Goal: Task Accomplishment & Management: Manage account settings

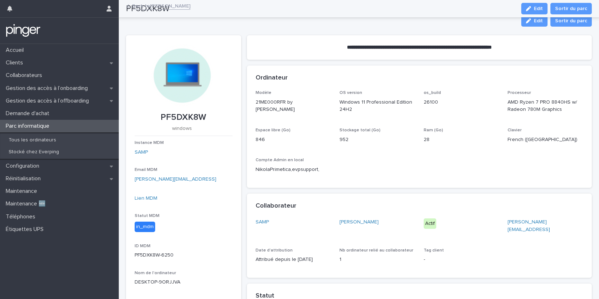
scroll to position [126, 0]
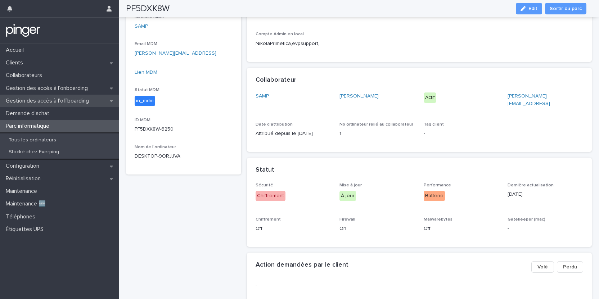
click at [55, 102] on p "Gestion des accès à l’offboarding" at bounding box center [49, 101] width 92 height 7
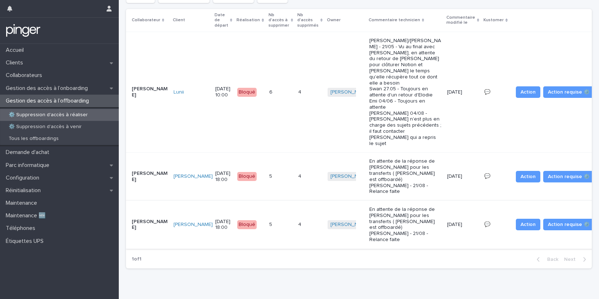
scroll to position [73, 0]
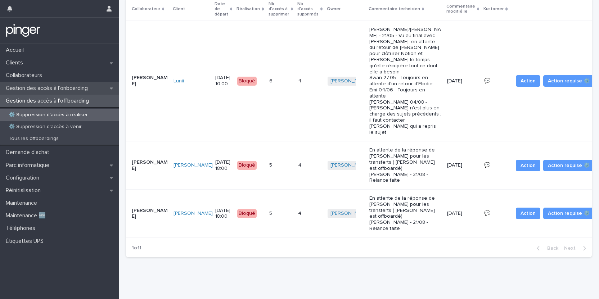
click at [84, 86] on p "Gestion des accès à l’onboarding" at bounding box center [48, 88] width 91 height 7
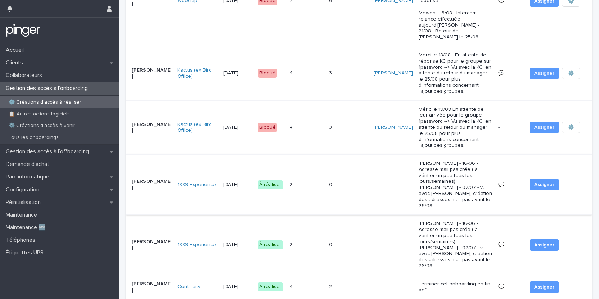
scroll to position [258, 0]
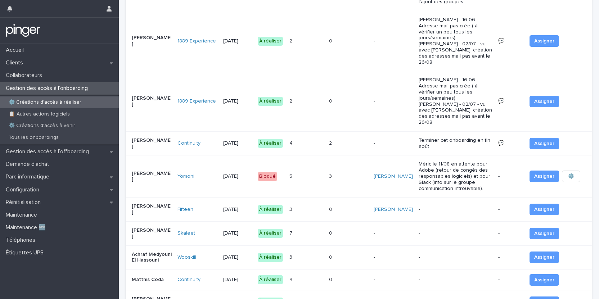
click at [354, 228] on div "0 0" at bounding box center [348, 234] width 39 height 12
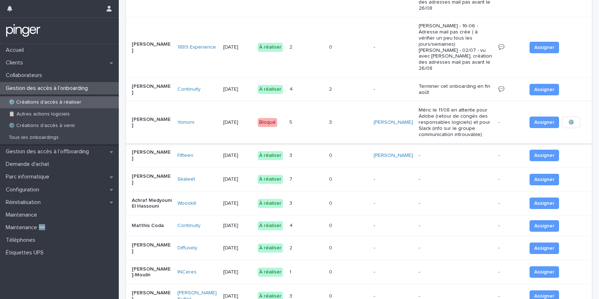
scroll to position [325, 0]
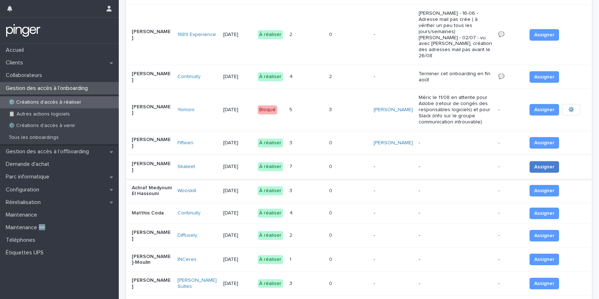
click at [539, 164] on span "Assigner" at bounding box center [545, 167] width 20 height 7
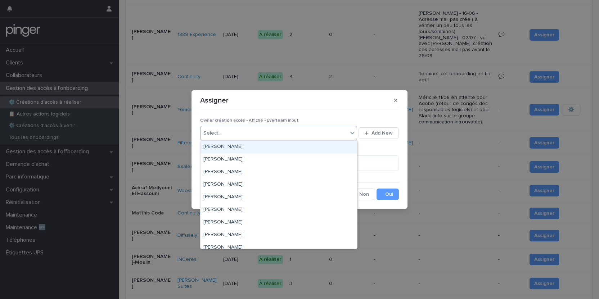
click at [335, 134] on div "Select..." at bounding box center [274, 134] width 147 height 12
type input "**"
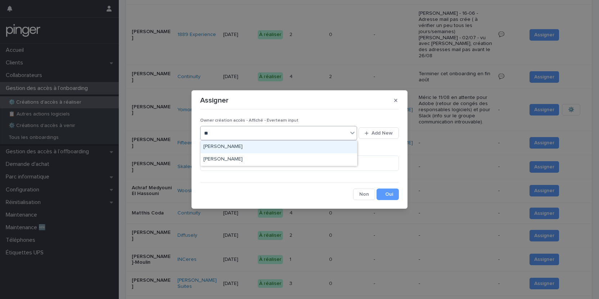
click at [288, 144] on div "[PERSON_NAME]" at bounding box center [279, 147] width 157 height 13
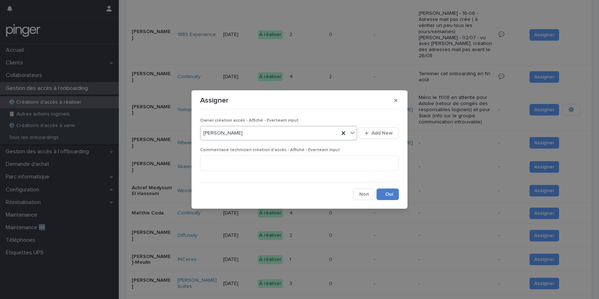
click at [389, 191] on button "Save" at bounding box center [388, 195] width 22 height 12
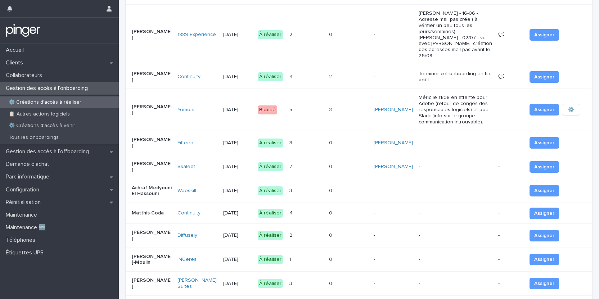
scroll to position [326, 0]
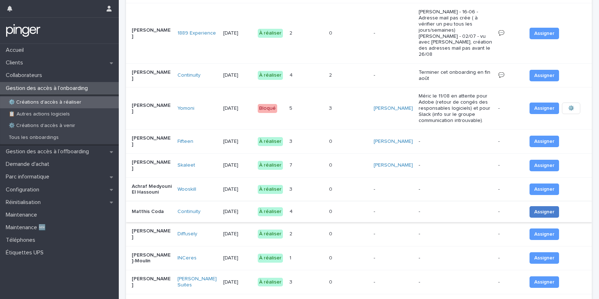
click at [537, 209] on span "Assigner" at bounding box center [545, 212] width 20 height 7
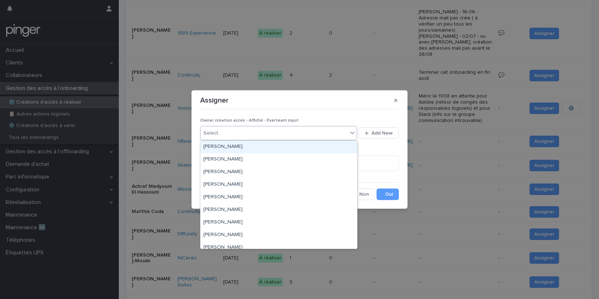
click at [287, 128] on div "Select..." at bounding box center [274, 134] width 147 height 12
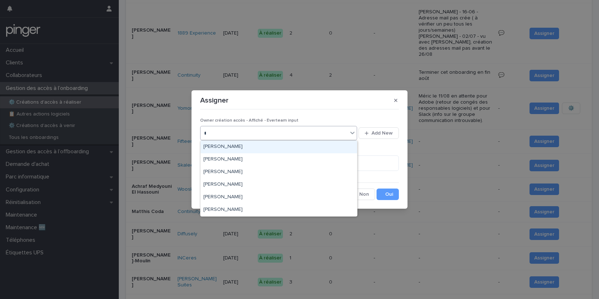
type input "**"
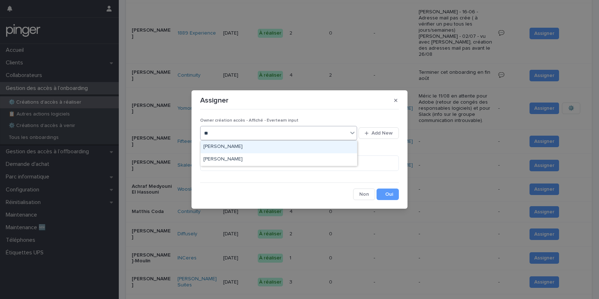
click at [255, 147] on div "[PERSON_NAME]" at bounding box center [279, 147] width 157 height 13
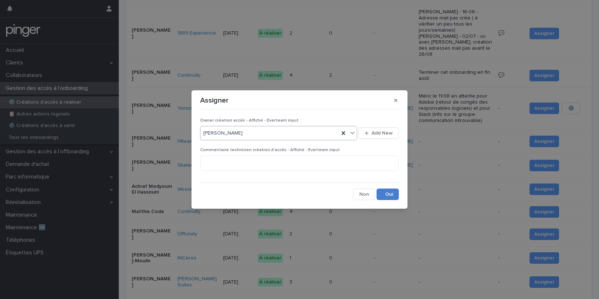
click at [389, 195] on button "Save" at bounding box center [388, 195] width 22 height 12
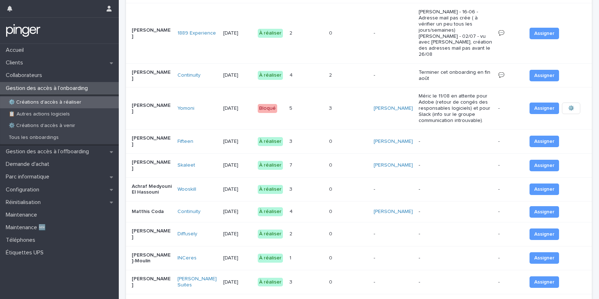
scroll to position [328, 0]
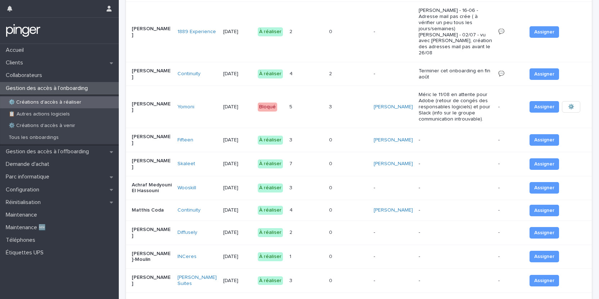
click at [311, 158] on div "7 7" at bounding box center [307, 164] width 34 height 12
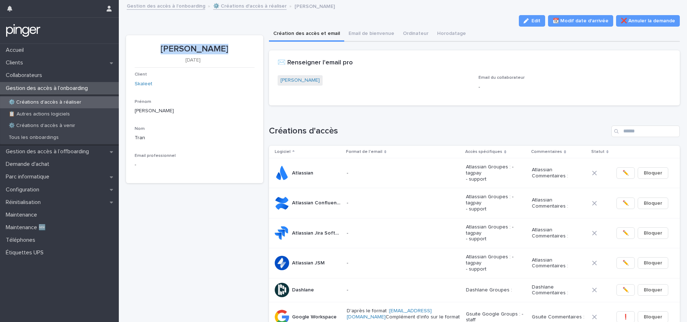
drag, startPoint x: 169, startPoint y: 50, endPoint x: 220, endPoint y: 49, distance: 51.5
click at [229, 49] on p "[PERSON_NAME]" at bounding box center [195, 49] width 120 height 10
copy p "[PERSON_NAME]"
click at [289, 78] on link "[PERSON_NAME]" at bounding box center [300, 81] width 39 height 8
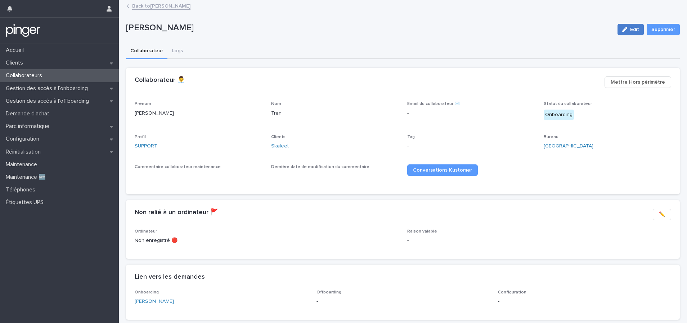
click at [599, 26] on button "Edit" at bounding box center [631, 30] width 26 height 12
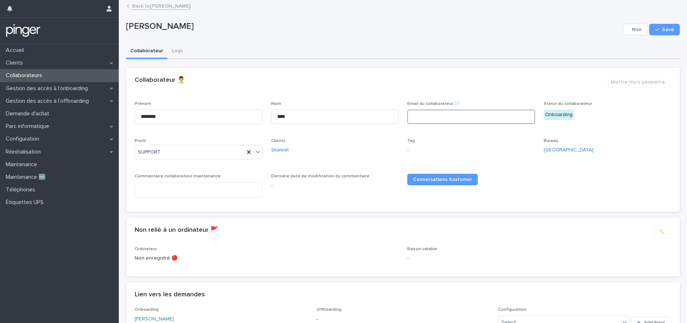
click at [422, 117] on input at bounding box center [471, 117] width 128 height 14
paste input "**********"
type input "**********"
click at [599, 31] on span "Save" at bounding box center [668, 29] width 12 height 5
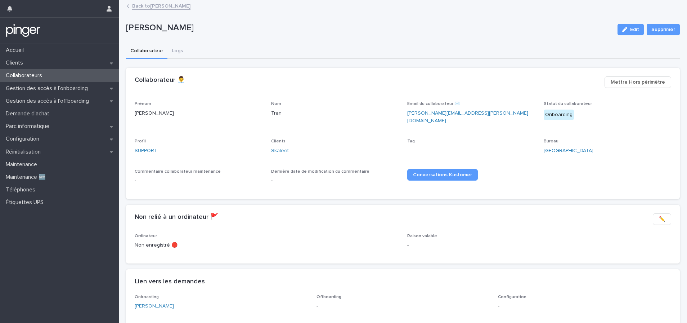
click at [167, 4] on link "Back to [PERSON_NAME]" at bounding box center [161, 5] width 58 height 8
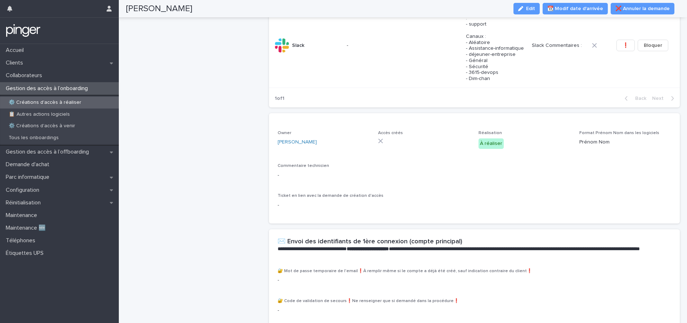
scroll to position [336, 0]
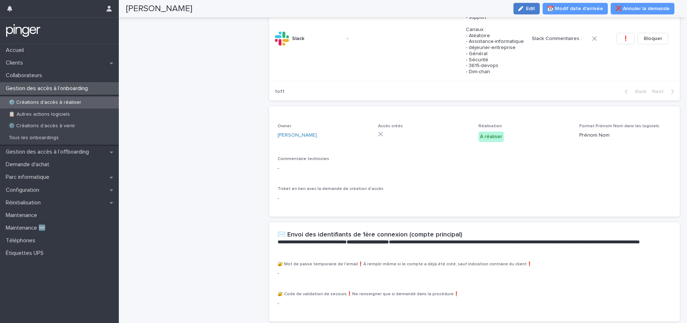
click at [535, 7] on span "Edit" at bounding box center [530, 8] width 9 height 5
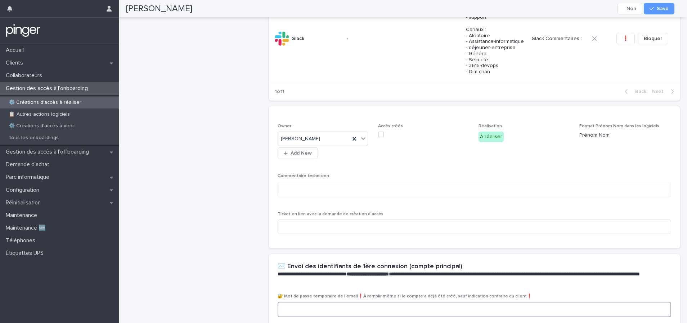
click at [318, 299] on textarea at bounding box center [475, 309] width 394 height 15
paste textarea "**********"
type textarea "**********"
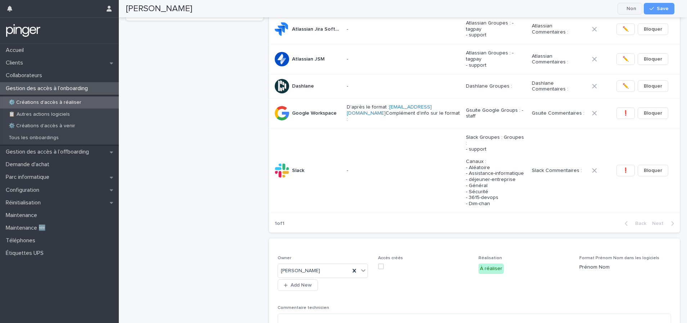
scroll to position [132, 0]
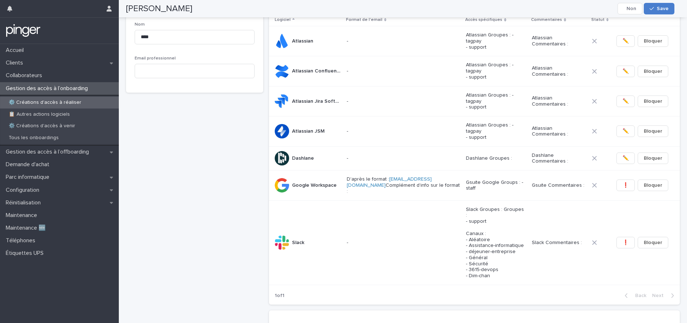
click at [599, 13] on button "Save" at bounding box center [659, 9] width 31 height 12
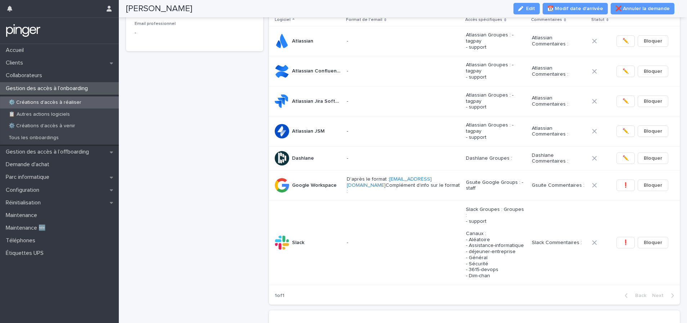
scroll to position [108, 0]
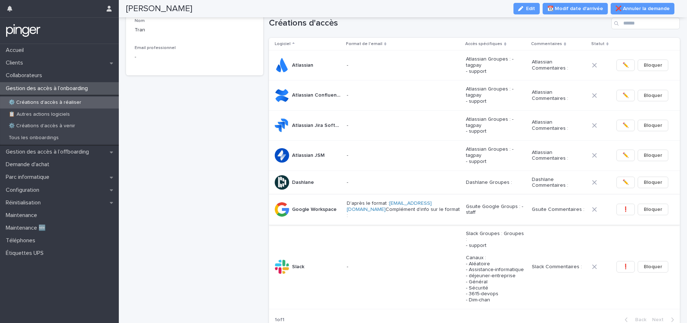
click at [599, 206] on span "❗" at bounding box center [626, 209] width 6 height 7
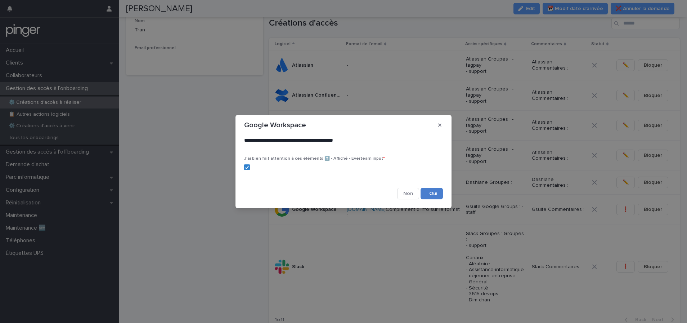
click at [435, 195] on button "Save" at bounding box center [432, 194] width 22 height 12
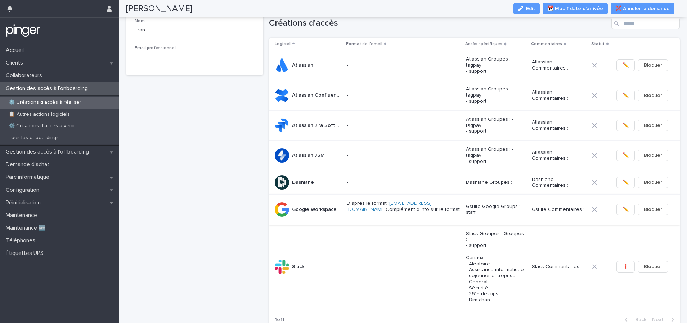
click at [599, 206] on span "✏️" at bounding box center [626, 209] width 6 height 7
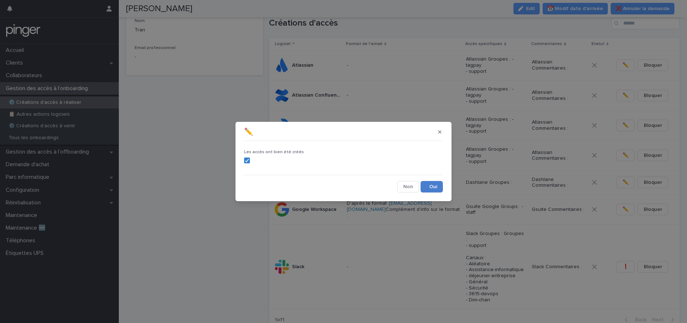
click at [442, 186] on button "Save" at bounding box center [432, 187] width 22 height 12
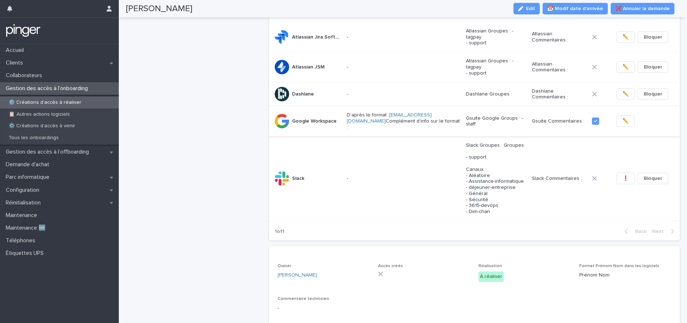
scroll to position [167, 0]
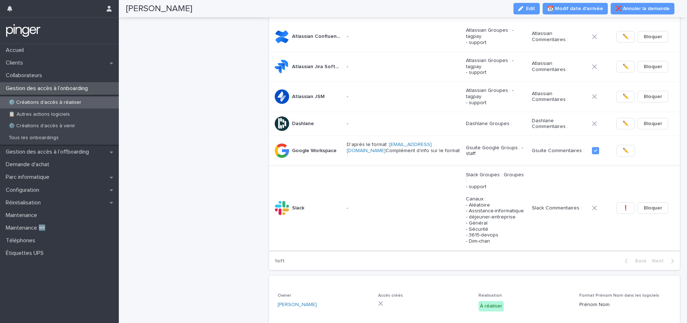
click at [599, 204] on span "❗" at bounding box center [626, 207] width 6 height 7
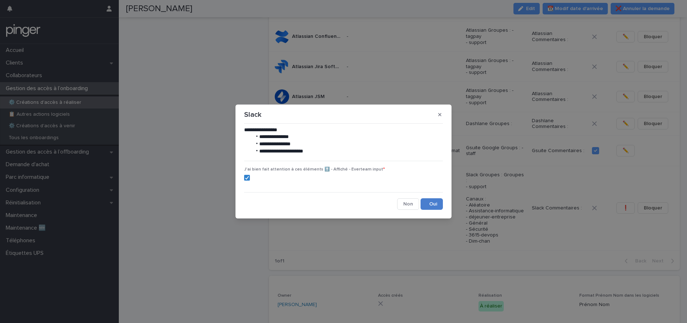
click at [440, 201] on button "Save" at bounding box center [432, 204] width 22 height 12
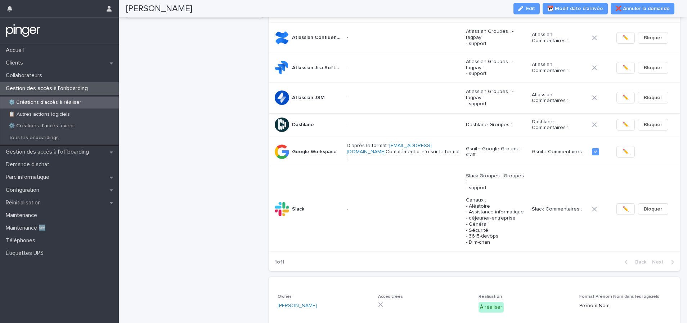
scroll to position [165, 0]
click at [599, 206] on span "✏️" at bounding box center [626, 209] width 6 height 7
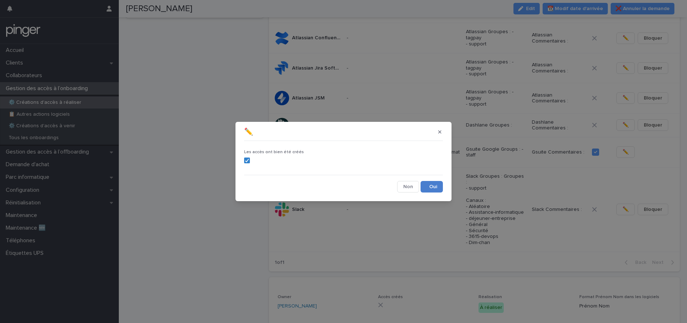
click at [436, 188] on button "Save" at bounding box center [432, 187] width 22 height 12
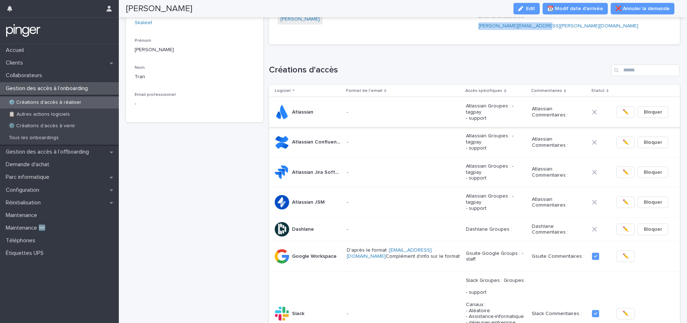
scroll to position [0, 0]
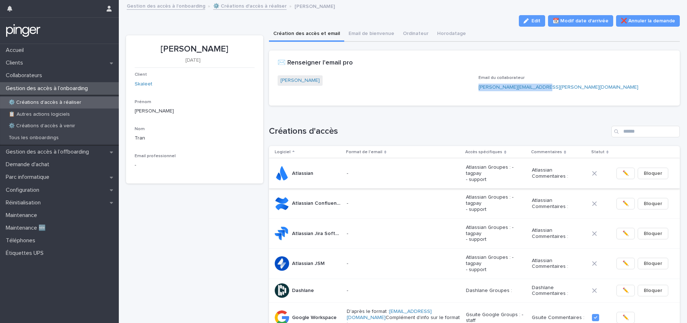
click at [599, 170] on span "✏️" at bounding box center [626, 173] width 6 height 7
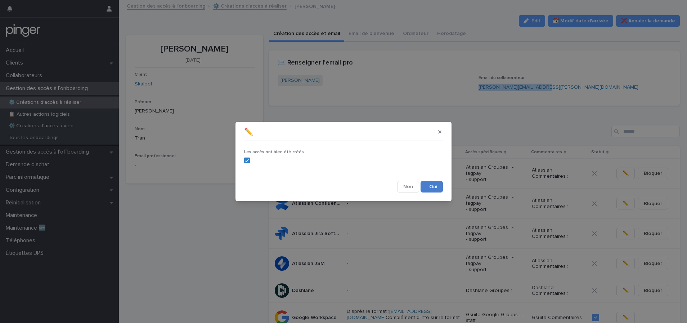
click at [429, 186] on button "Save" at bounding box center [432, 187] width 22 height 12
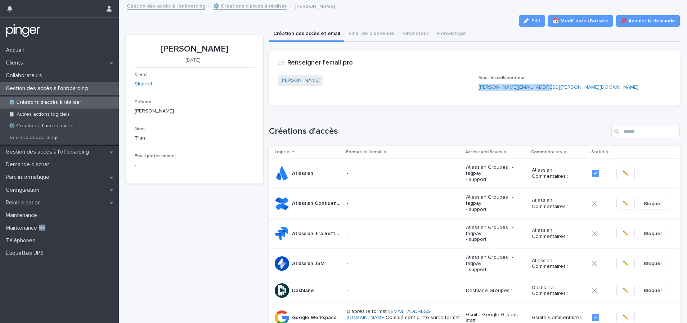
click at [599, 198] on button "✏️" at bounding box center [626, 204] width 18 height 12
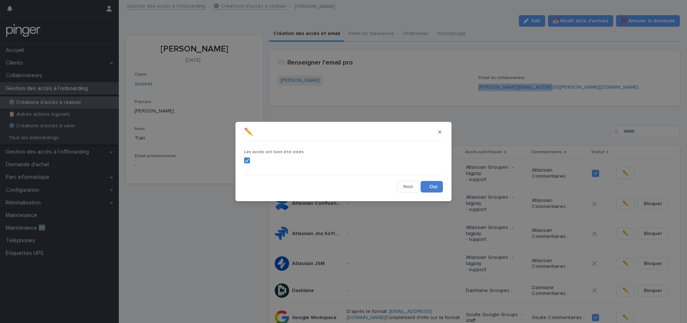
click at [439, 186] on button "Save" at bounding box center [432, 187] width 22 height 12
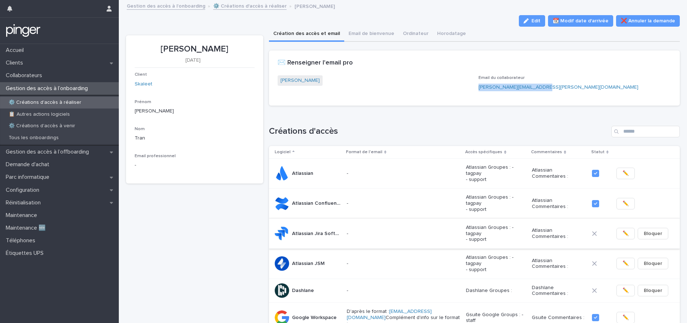
click at [599, 230] on span "✏️" at bounding box center [626, 233] width 6 height 7
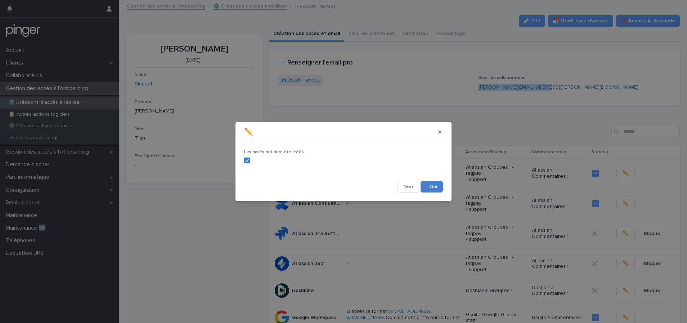
click at [438, 186] on button "Save" at bounding box center [432, 187] width 22 height 12
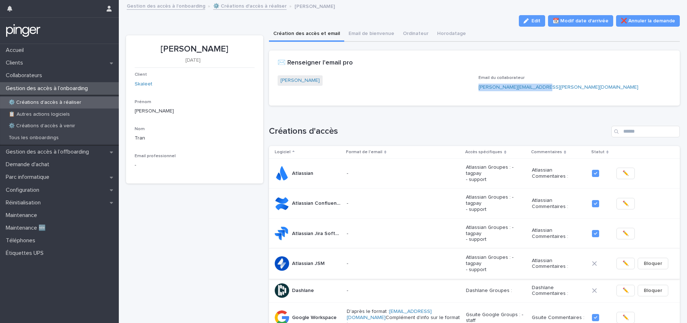
click at [599, 260] on span "✏️" at bounding box center [626, 263] width 6 height 7
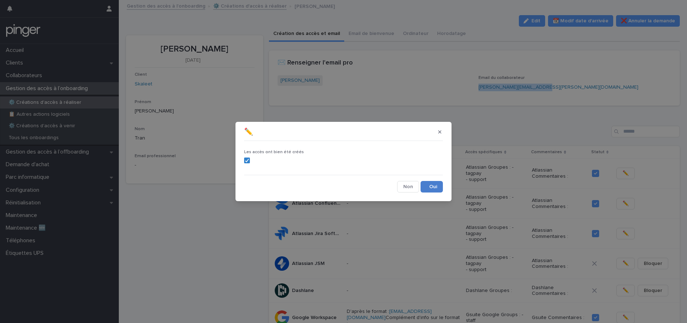
click at [441, 184] on button "Save" at bounding box center [432, 187] width 22 height 12
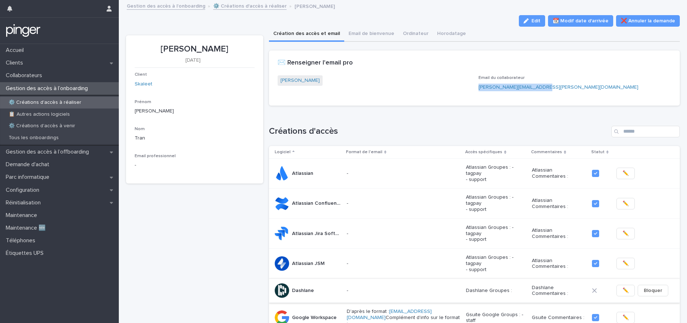
click at [599, 285] on button "✏️" at bounding box center [626, 291] width 18 height 12
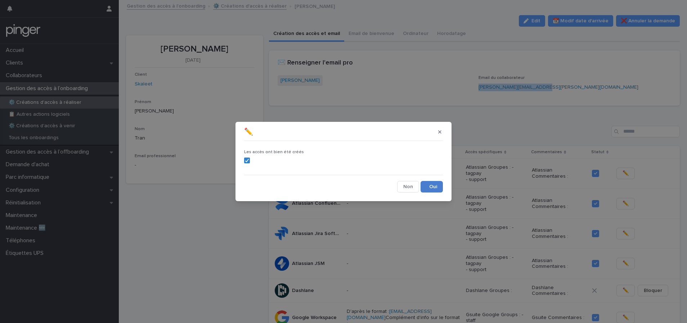
click at [433, 189] on button "Save" at bounding box center [432, 187] width 22 height 12
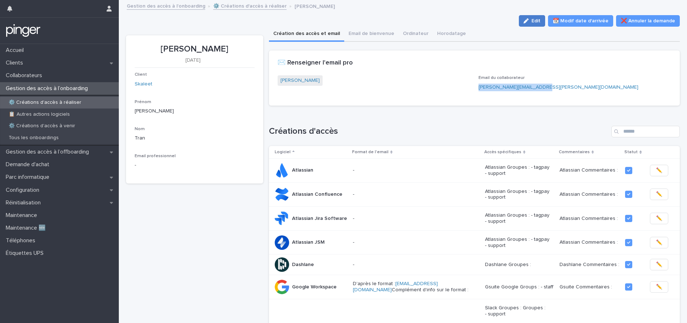
click at [525, 21] on icon "button" at bounding box center [526, 20] width 5 height 5
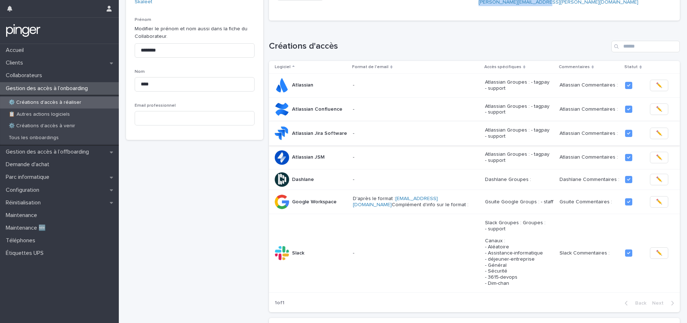
scroll to position [222, 0]
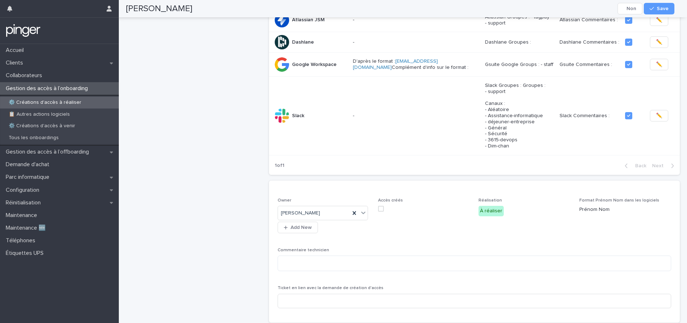
click at [378, 210] on span at bounding box center [381, 209] width 6 height 6
click at [599, 9] on span "Save" at bounding box center [663, 8] width 12 height 5
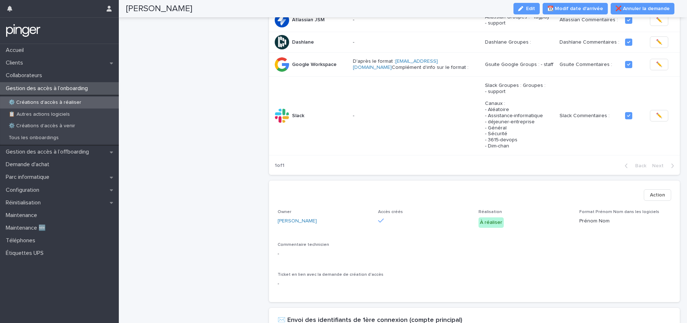
scroll to position [204, 0]
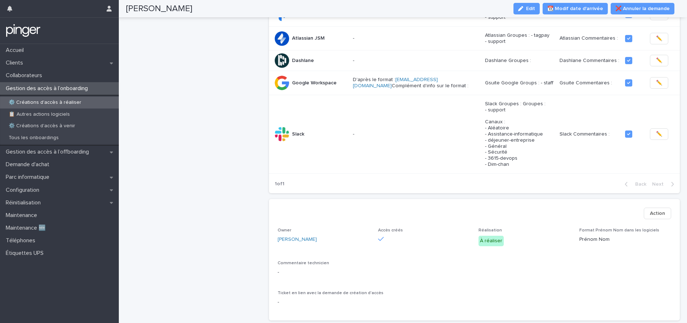
click at [67, 102] on p "⚙️ Créations d'accès à réaliser" at bounding box center [45, 102] width 84 height 6
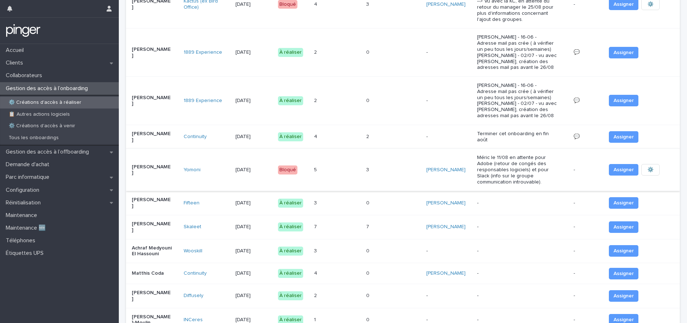
scroll to position [349, 0]
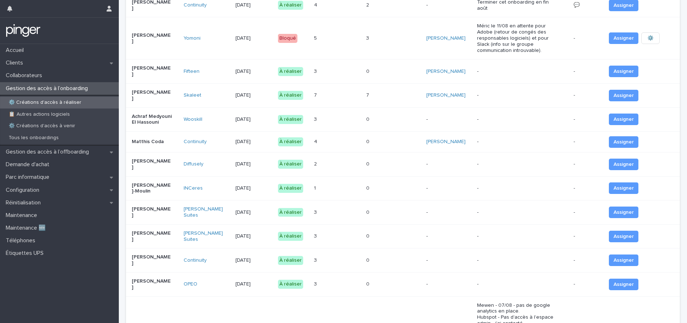
click at [355, 146] on div "4 4" at bounding box center [337, 142] width 46 height 12
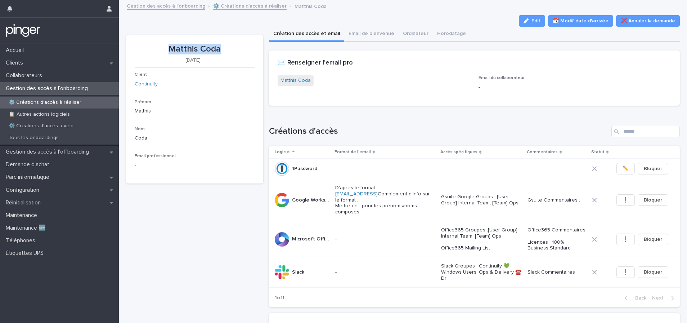
drag, startPoint x: 169, startPoint y: 49, endPoint x: 238, endPoint y: 49, distance: 69.2
click at [238, 49] on p "Matthis Coda" at bounding box center [195, 49] width 120 height 10
copy p "Matthis Coda"
